Goal: Find specific page/section: Find specific page/section

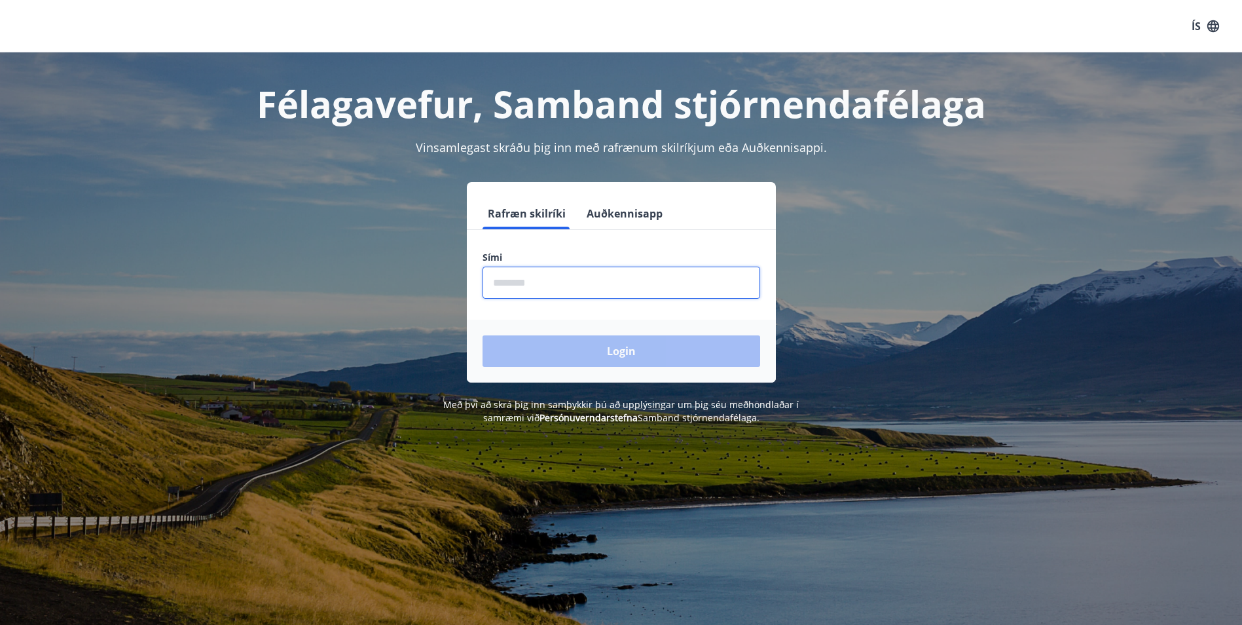
click at [530, 285] on input "phone" at bounding box center [622, 283] width 278 height 32
type input "********"
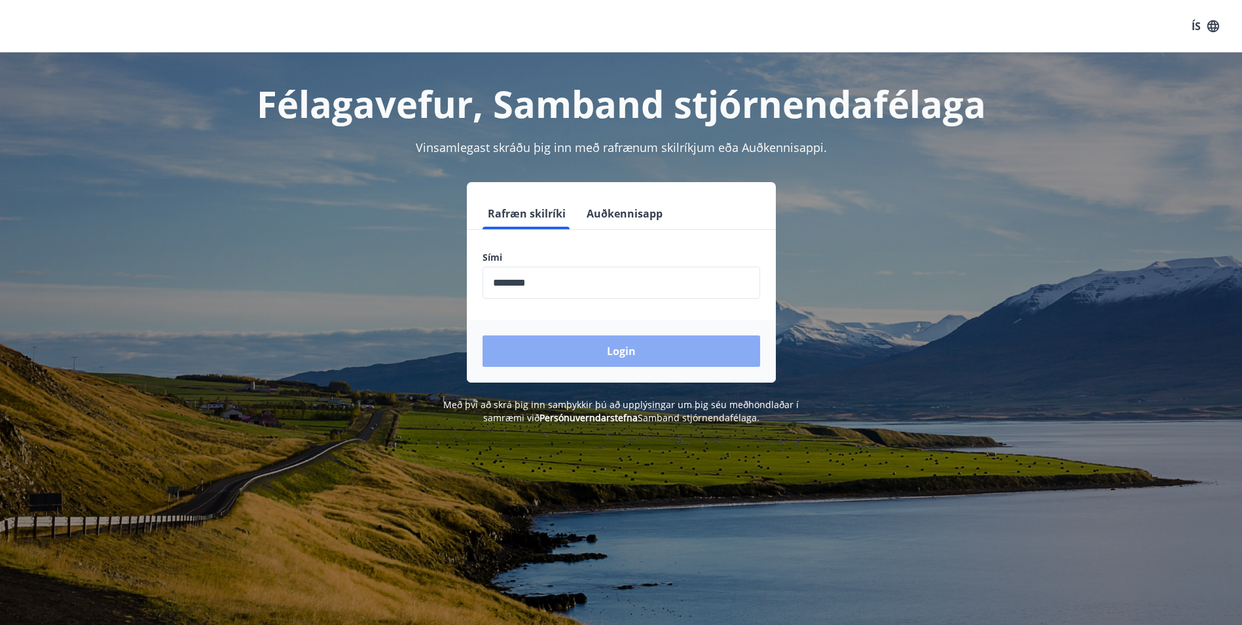
click at [643, 358] on button "Login" at bounding box center [622, 350] width 278 height 31
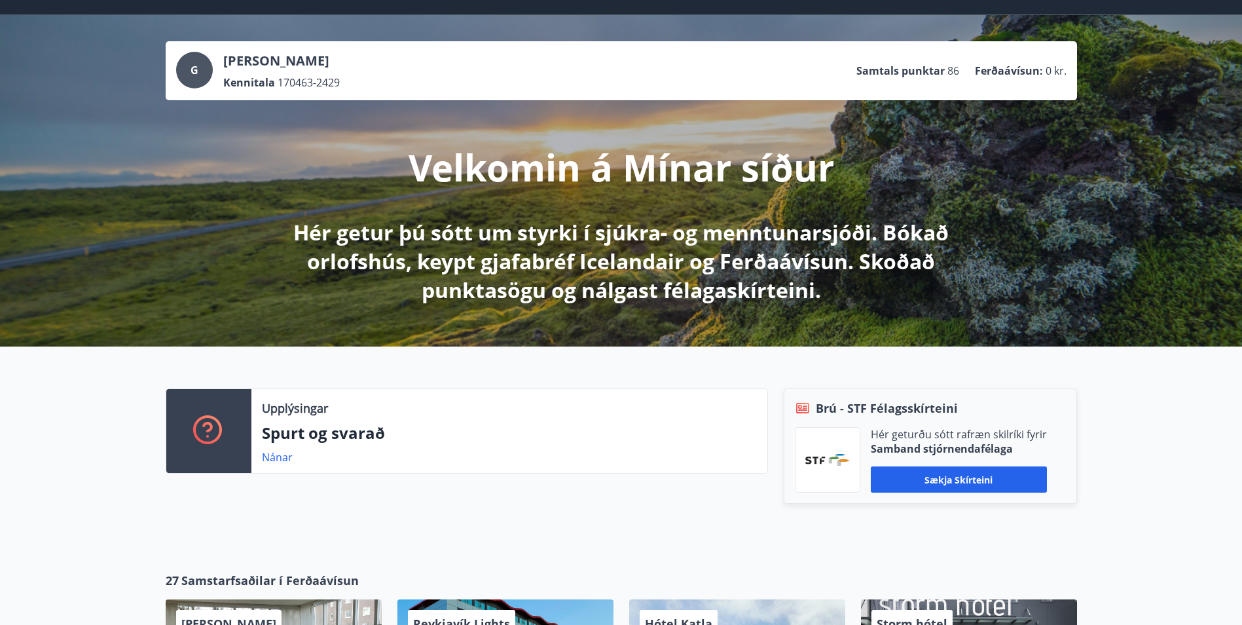
scroll to position [365, 0]
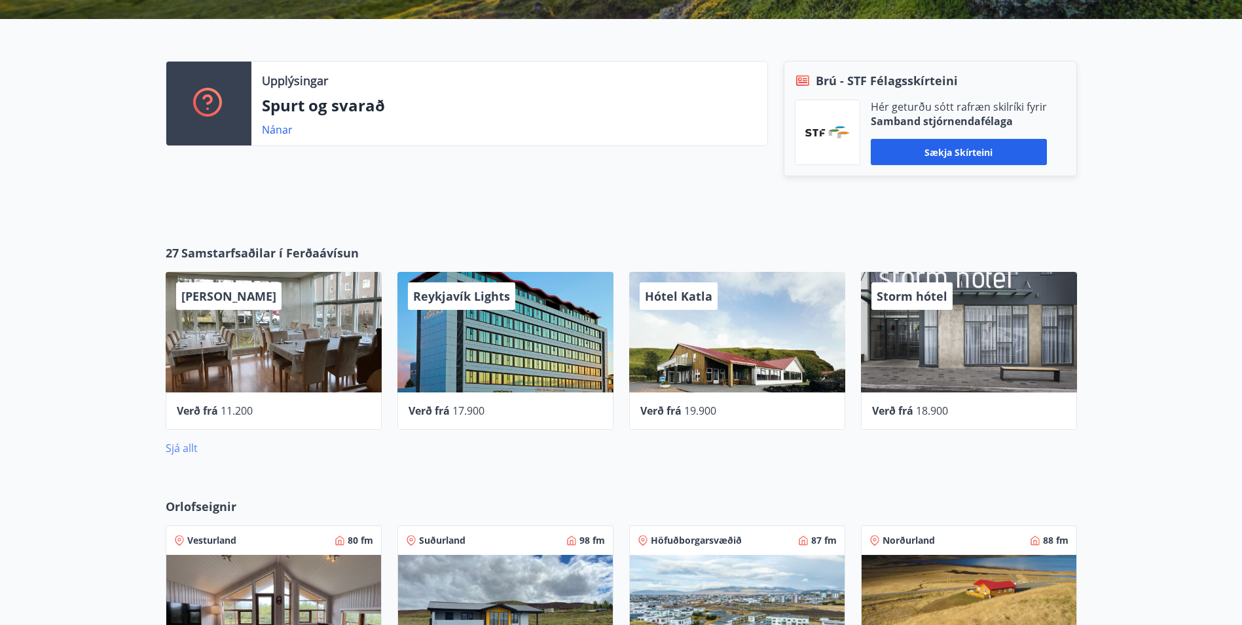
click at [190, 447] on link "Sjá allt" at bounding box center [182, 448] width 32 height 14
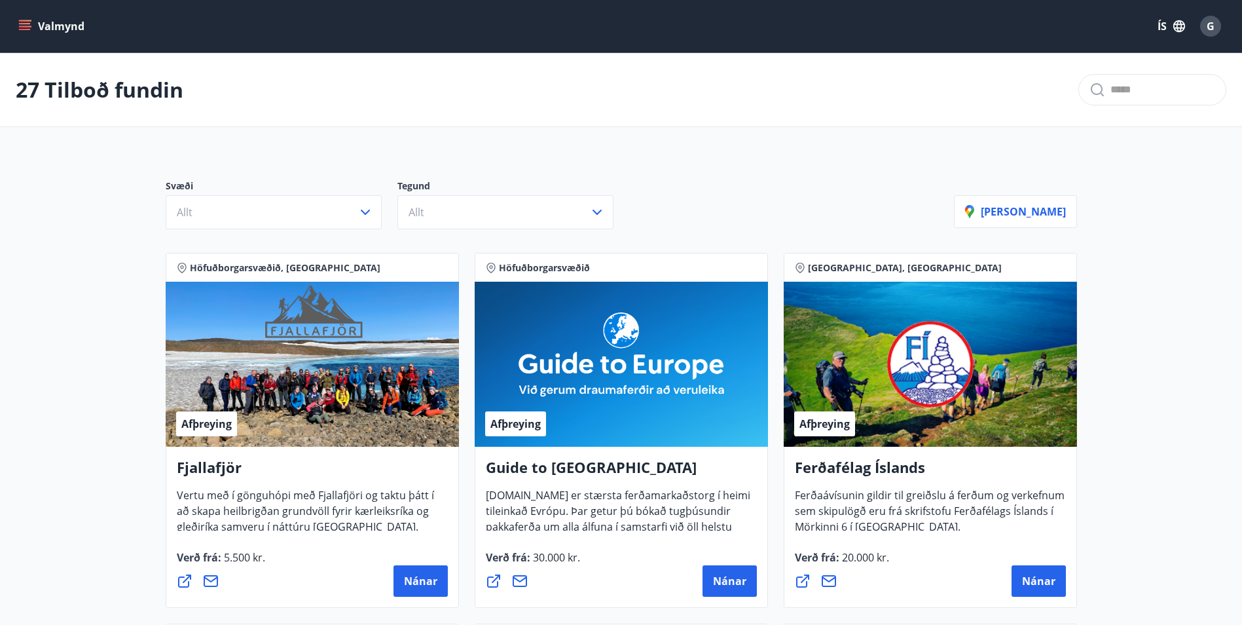
click at [28, 25] on icon "menu" at bounding box center [24, 26] width 13 height 13
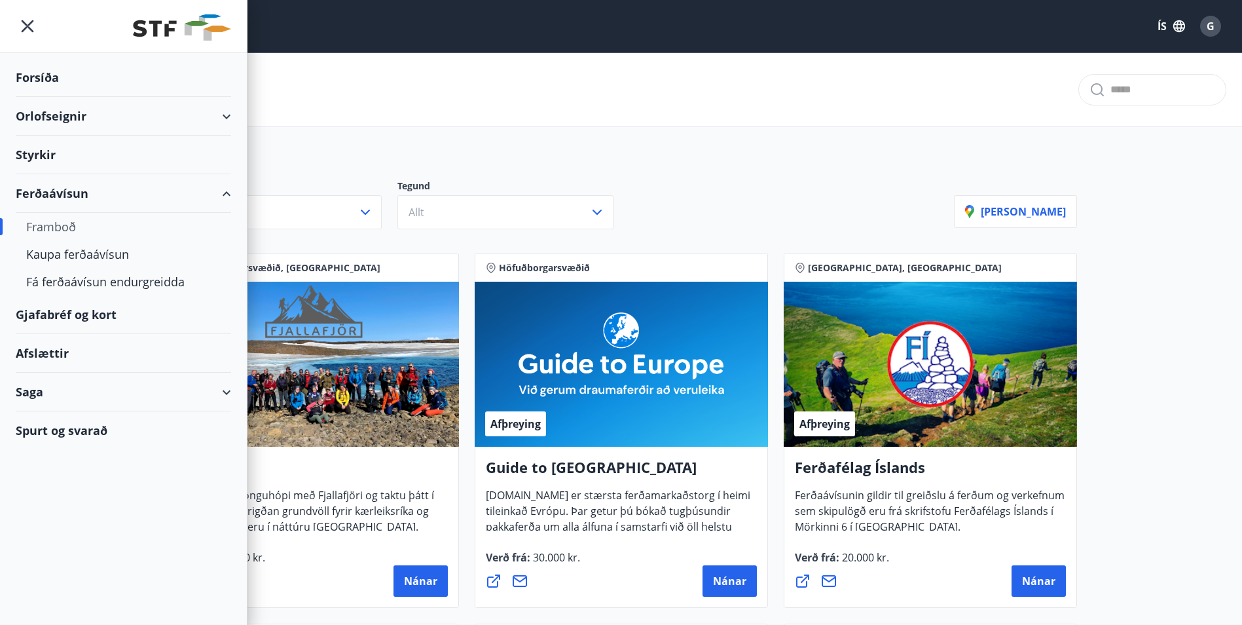
click at [81, 310] on div "Gjafabréf og kort" at bounding box center [123, 314] width 215 height 39
click at [227, 390] on div "Saga" at bounding box center [123, 392] width 215 height 39
click at [965, 71] on div "27 Tilboð fundin" at bounding box center [621, 90] width 1242 height 74
